Goal: Obtain resource: Download file/media

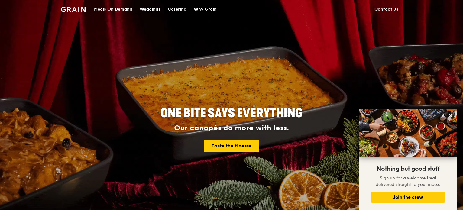
click at [176, 10] on div "Catering" at bounding box center [177, 9] width 19 height 18
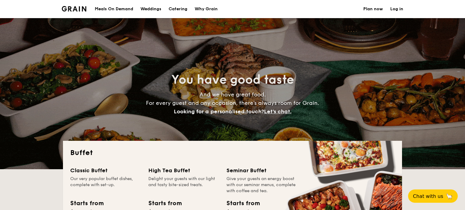
select select
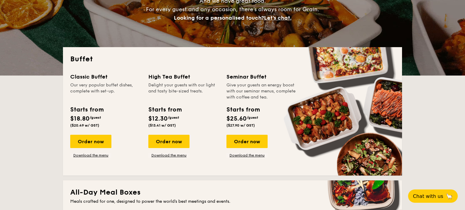
scroll to position [94, 0]
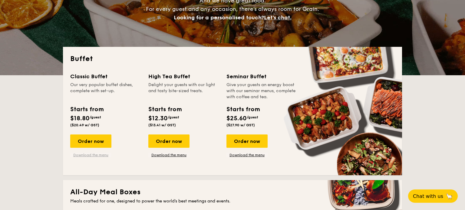
click at [96, 155] on link "Download the menu" at bounding box center [90, 155] width 41 height 5
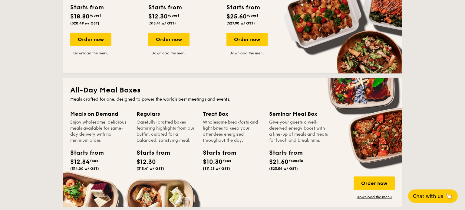
scroll to position [243, 0]
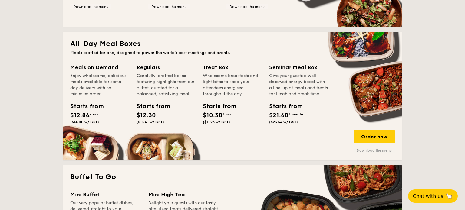
click at [360, 151] on link "Download the menu" at bounding box center [373, 150] width 41 height 5
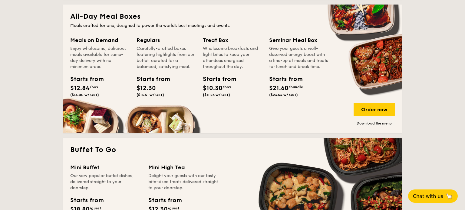
scroll to position [354, 0]
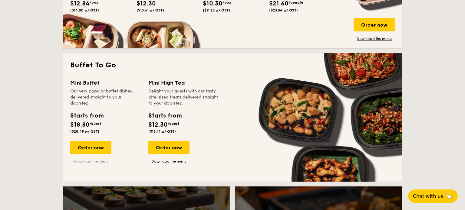
click at [90, 160] on link "Download the menu" at bounding box center [90, 161] width 41 height 5
